Goal: Task Accomplishment & Management: Use online tool/utility

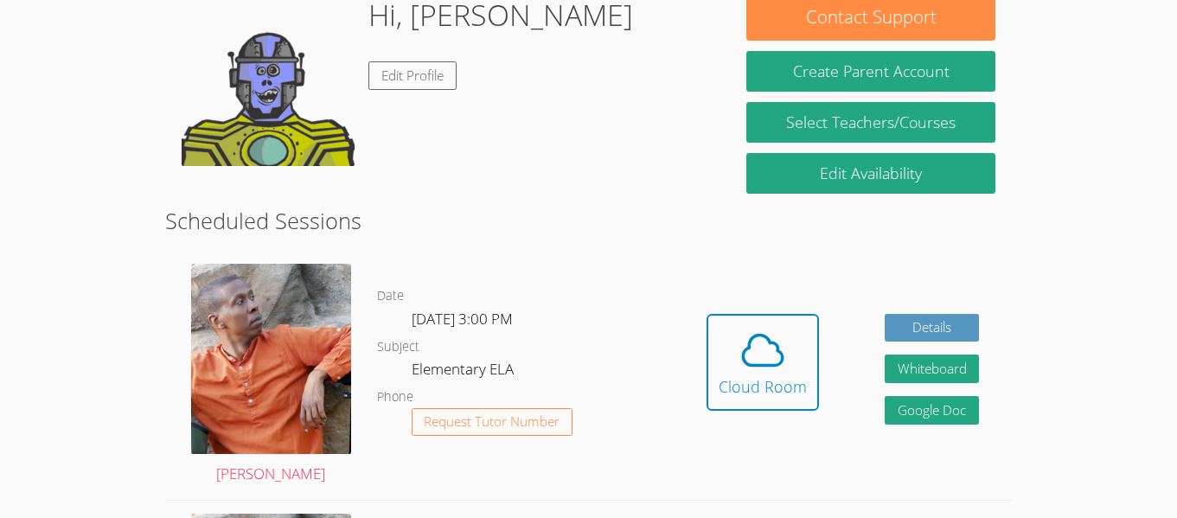
scroll to position [289, 0]
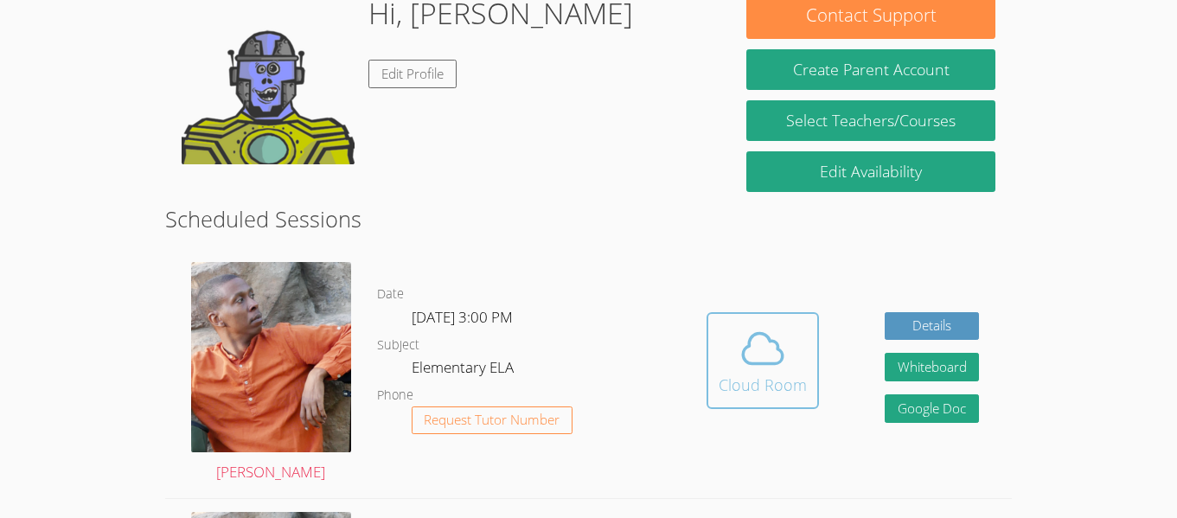
click at [771, 379] on div "Cloud Room" at bounding box center [762, 385] width 88 height 24
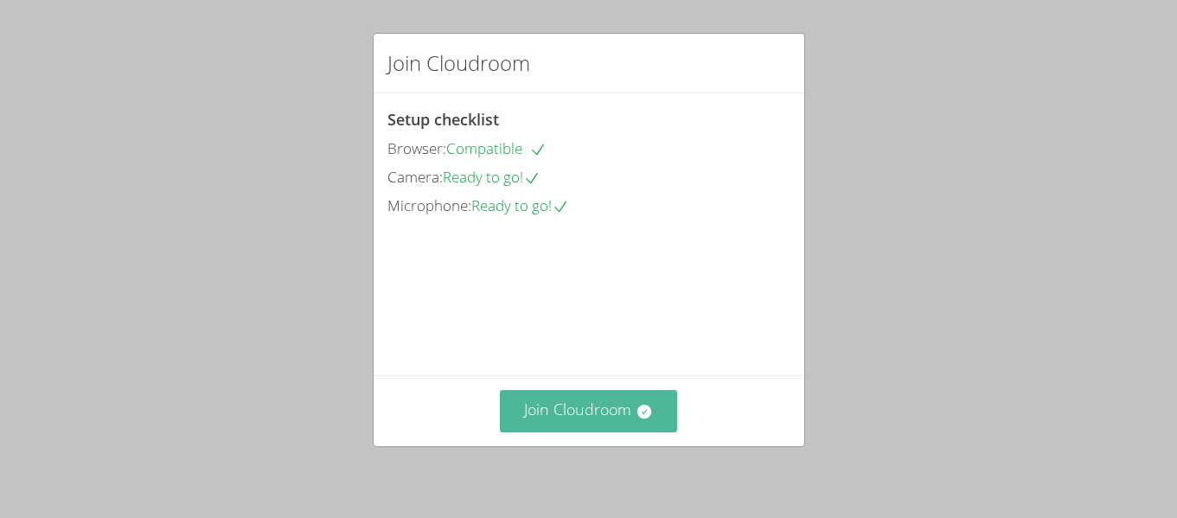
click at [627, 406] on button "Join Cloudroom" at bounding box center [588, 411] width 177 height 42
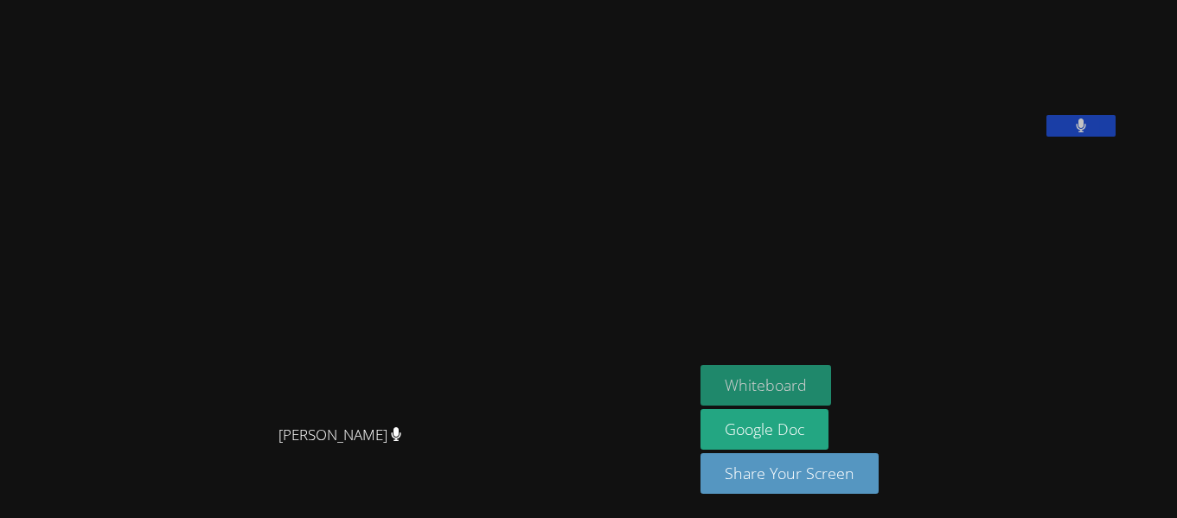
click at [831, 384] on button "Whiteboard" at bounding box center [765, 385] width 131 height 41
click at [1115, 137] on button at bounding box center [1080, 126] width 69 height 22
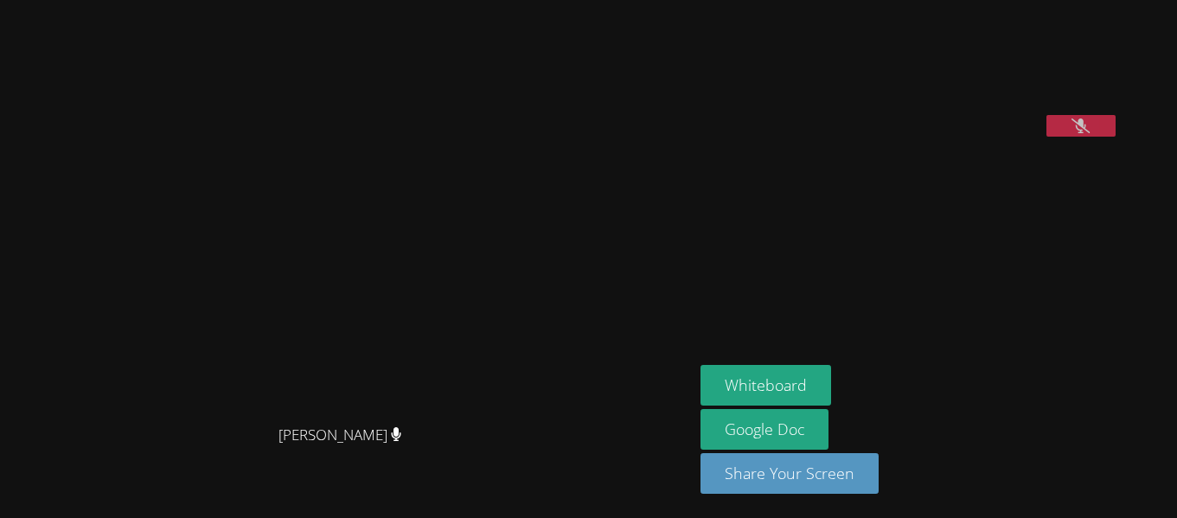
click at [1089, 133] on icon at bounding box center [1080, 125] width 18 height 15
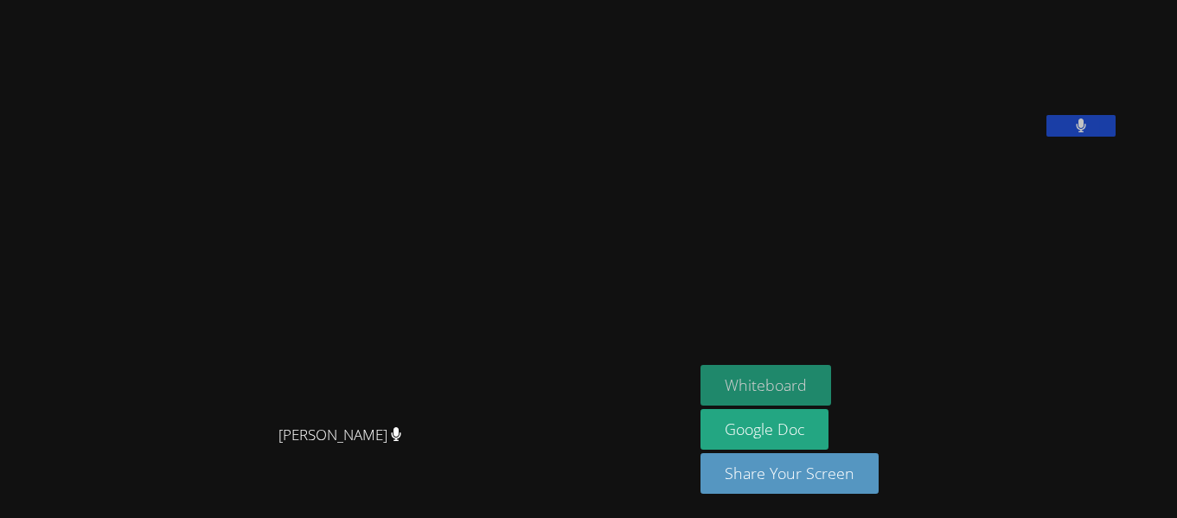
click at [831, 396] on button "Whiteboard" at bounding box center [765, 385] width 131 height 41
